Goal: Answer question/provide support: Share knowledge or assist other users

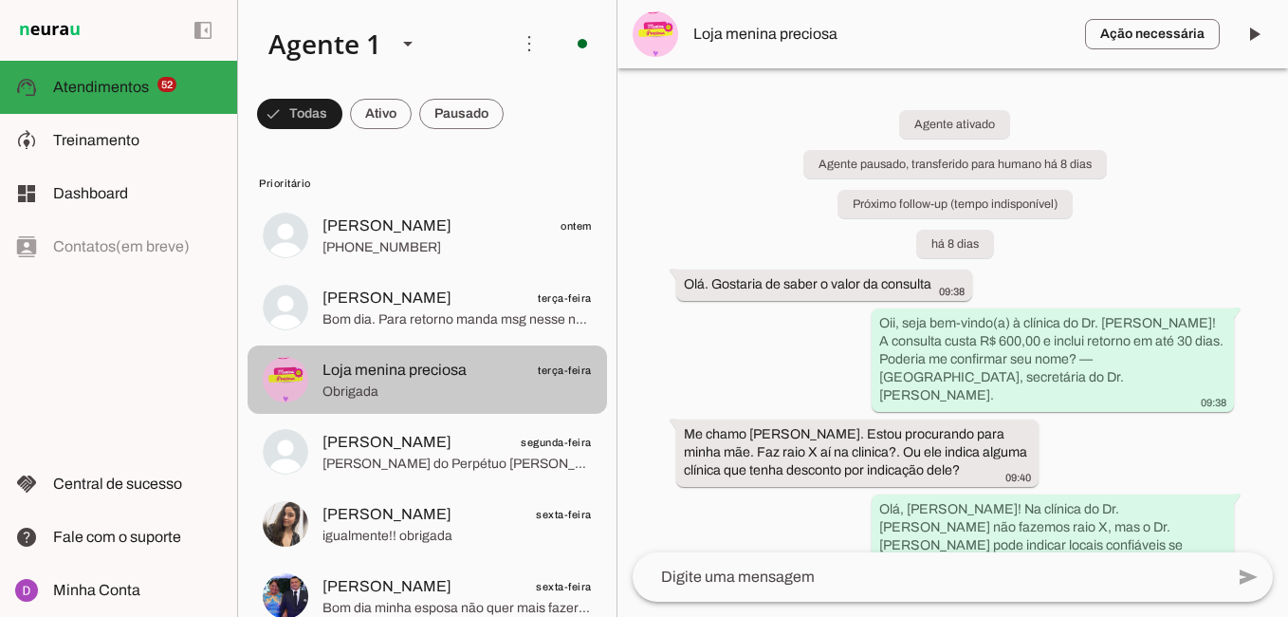
click at [408, 283] on md-item "Martinha Braga terça-feira Bom dia. Para retorno manda msg nesse número" at bounding box center [428, 307] width 360 height 68
